Goal: Navigation & Orientation: Find specific page/section

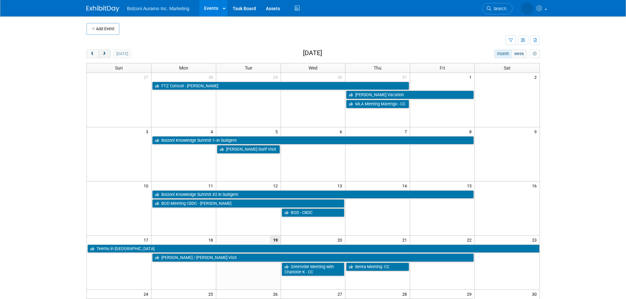
click at [106, 54] on span "next" at bounding box center [104, 54] width 5 height 4
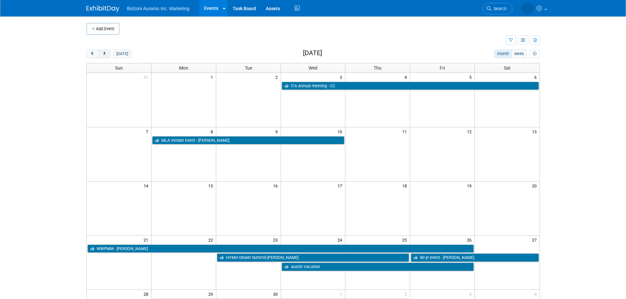
click at [106, 54] on span "next" at bounding box center [104, 54] width 5 height 4
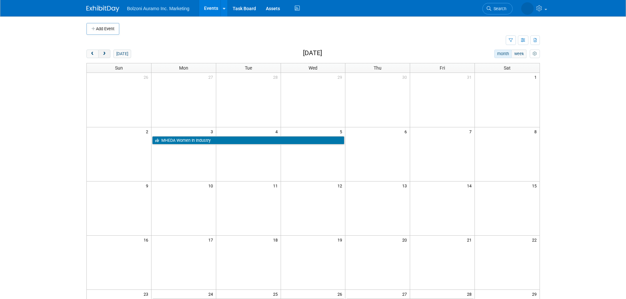
click at [106, 54] on span "next" at bounding box center [104, 54] width 5 height 4
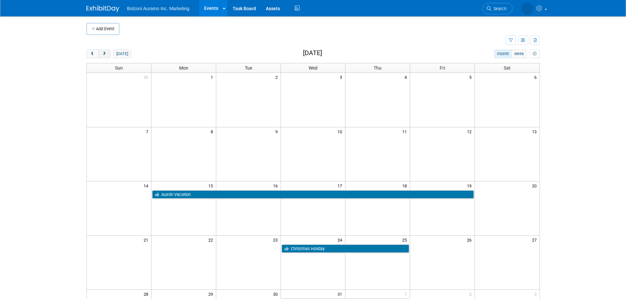
click at [106, 54] on span "next" at bounding box center [104, 54] width 5 height 4
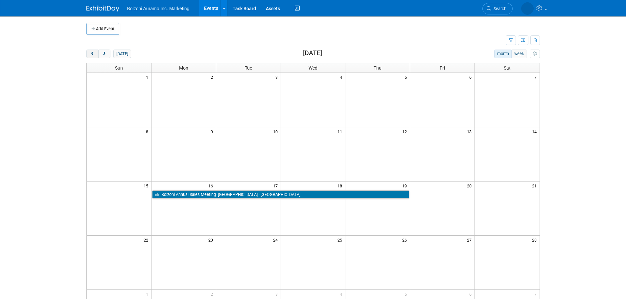
click at [93, 56] on span "prev" at bounding box center [92, 54] width 5 height 4
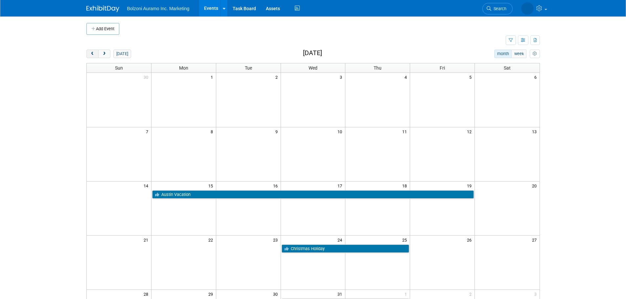
click at [93, 56] on span "prev" at bounding box center [92, 54] width 5 height 4
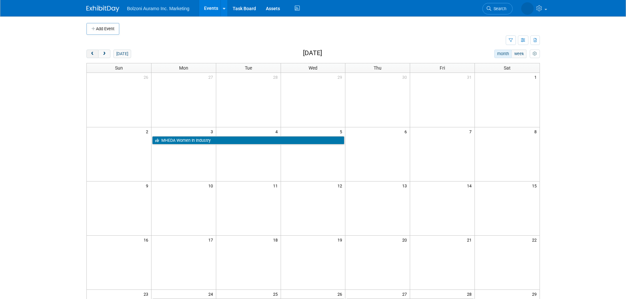
click at [93, 56] on span "prev" at bounding box center [92, 54] width 5 height 4
